Goal: Information Seeking & Learning: Compare options

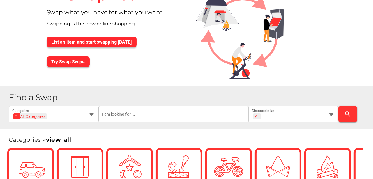
scroll to position [58, 0]
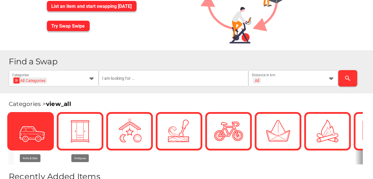
click at [30, 131] on icon at bounding box center [30, 131] width 15 height 15
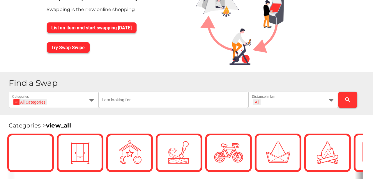
scroll to position [39, 0]
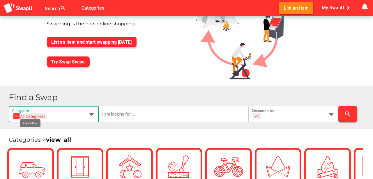
click at [90, 113] on icon at bounding box center [91, 114] width 7 height 7
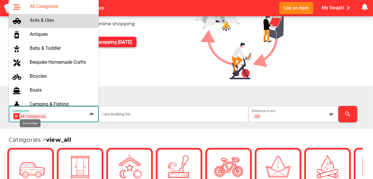
scroll to position [0, 0]
click at [44, 21] on div "4x4s & Utes" at bounding box center [62, 20] width 64 height 6
type input "4x4s & Utes"
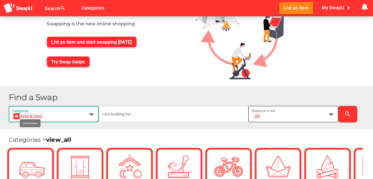
click at [333, 113] on icon at bounding box center [331, 114] width 7 height 7
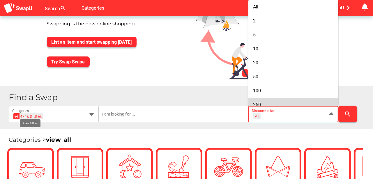
click at [255, 103] on span "250" at bounding box center [257, 105] width 8 height 6
type input "+ 250 km"
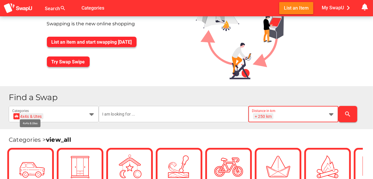
scroll to position [0, 8]
click at [347, 112] on icon "search" at bounding box center [348, 114] width 7 height 7
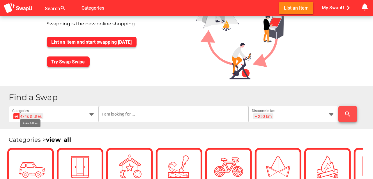
click at [347, 112] on icon "search" at bounding box center [348, 114] width 7 height 7
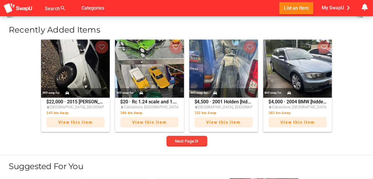
scroll to position [214, 0]
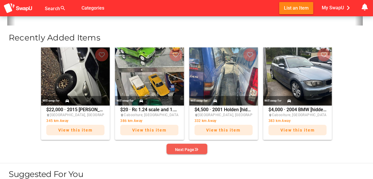
click at [184, 147] on div "Next Page" at bounding box center [186, 149] width 23 height 7
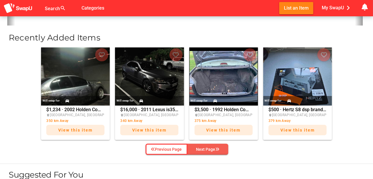
click at [206, 148] on div "Next Page" at bounding box center [207, 149] width 23 height 7
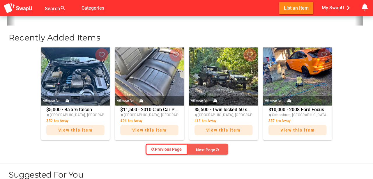
click at [206, 148] on div "Next Page" at bounding box center [207, 150] width 23 height 7
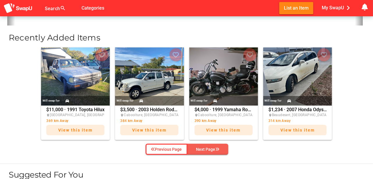
click at [206, 148] on div "Next Page" at bounding box center [207, 149] width 23 height 7
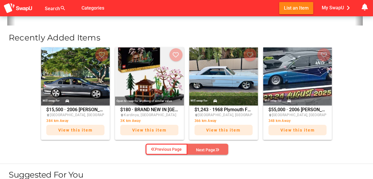
click at [206, 148] on div "Next Page" at bounding box center [207, 150] width 23 height 7
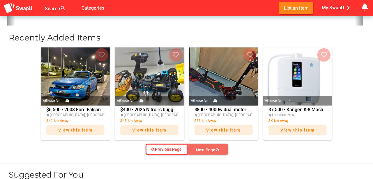
click at [206, 148] on div "Next Page" at bounding box center [207, 150] width 23 height 7
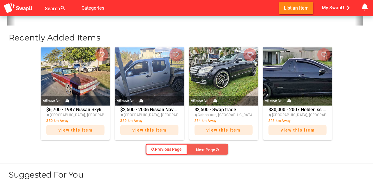
click at [206, 148] on div "Next Page" at bounding box center [207, 150] width 23 height 7
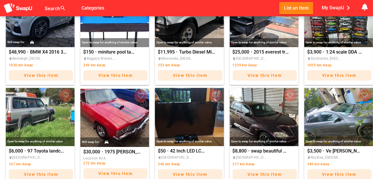
scroll to position [660, 0]
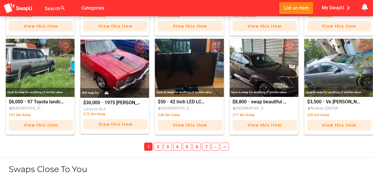
click at [158, 144] on span "2" at bounding box center [158, 147] width 8 height 8
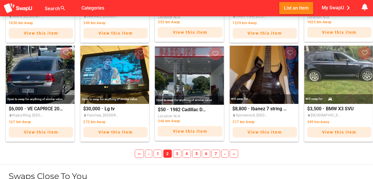
scroll to position [670, 0]
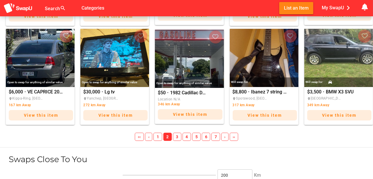
click at [178, 135] on span "3" at bounding box center [177, 137] width 8 height 8
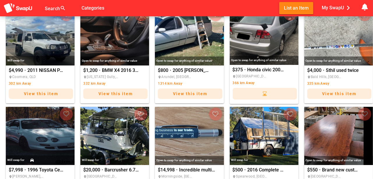
scroll to position [359, 0]
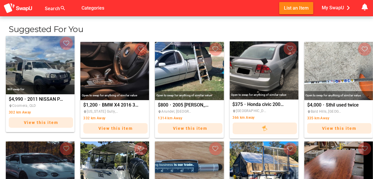
click at [45, 85] on div "Will swap for" at bounding box center [40, 90] width 69 height 10
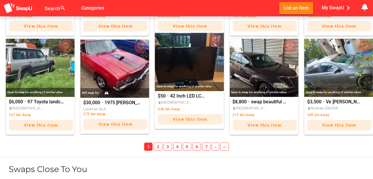
scroll to position [660, 0]
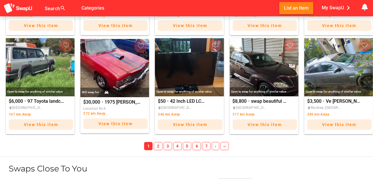
click at [198, 146] on span "6" at bounding box center [197, 146] width 8 height 8
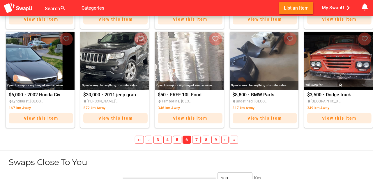
scroll to position [670, 0]
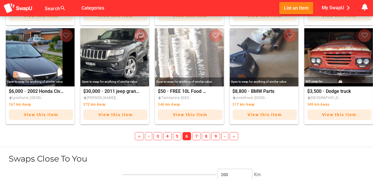
click at [196, 136] on span "7" at bounding box center [196, 136] width 8 height 8
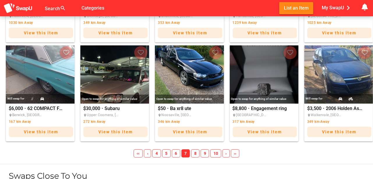
scroll to position [709, 0]
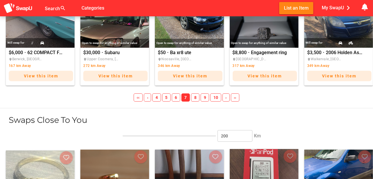
click at [196, 98] on span "8" at bounding box center [195, 98] width 8 height 8
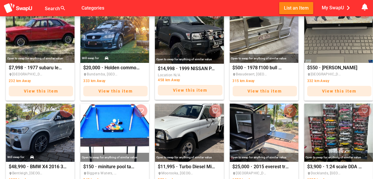
scroll to position [980, 0]
